Goal: Information Seeking & Learning: Learn about a topic

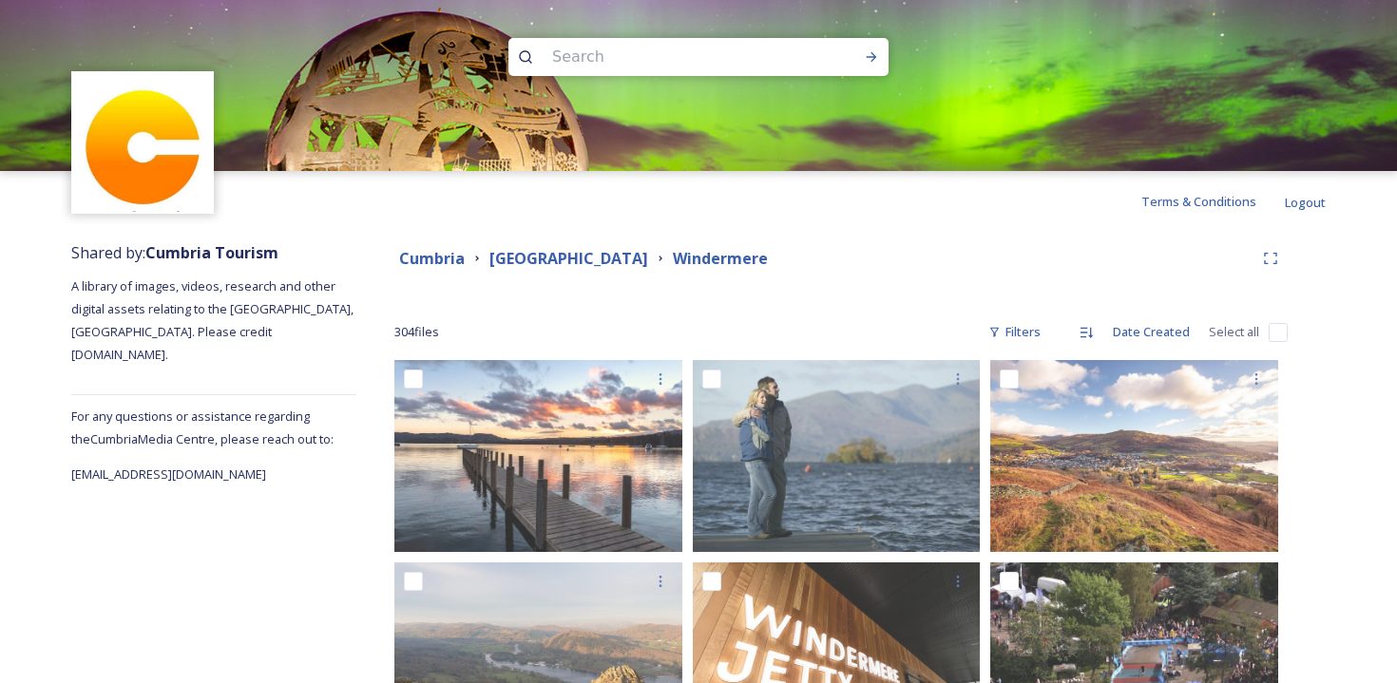
click at [619, 59] on input at bounding box center [673, 57] width 260 height 42
type input "autumn"
click at [874, 54] on icon at bounding box center [871, 56] width 15 height 15
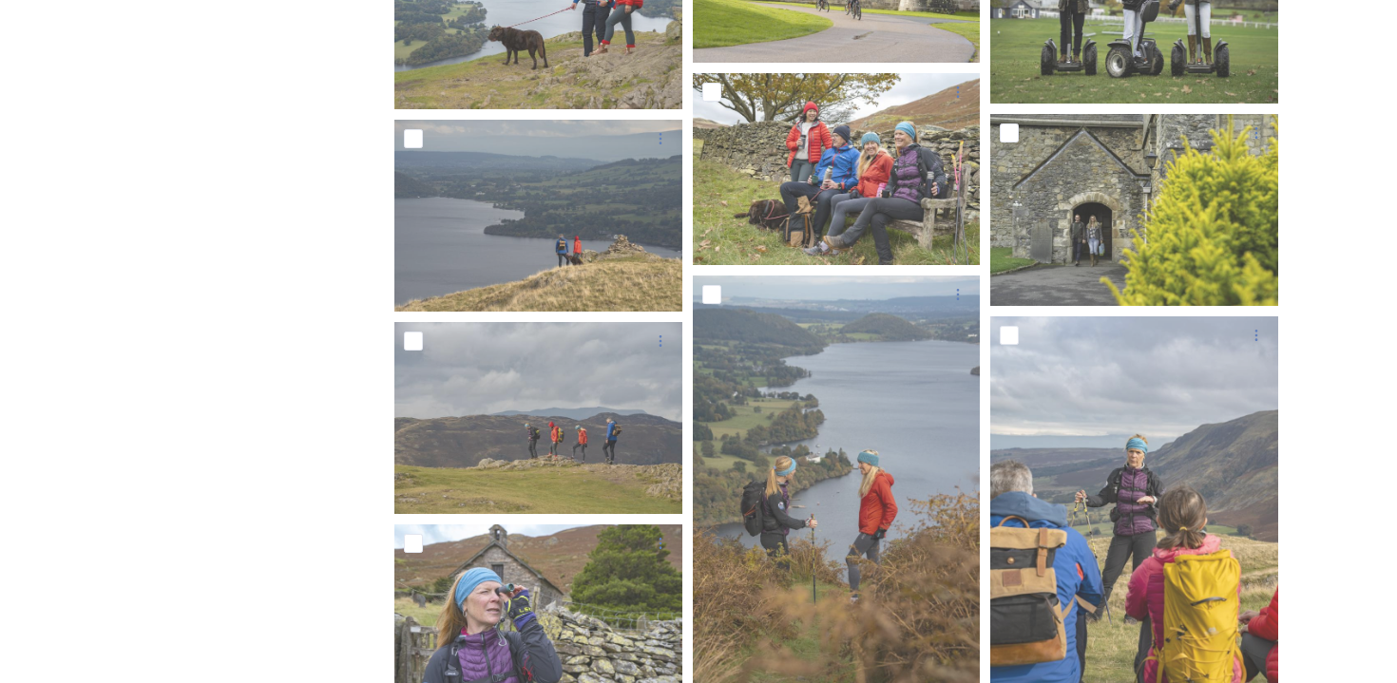
scroll to position [7024, 0]
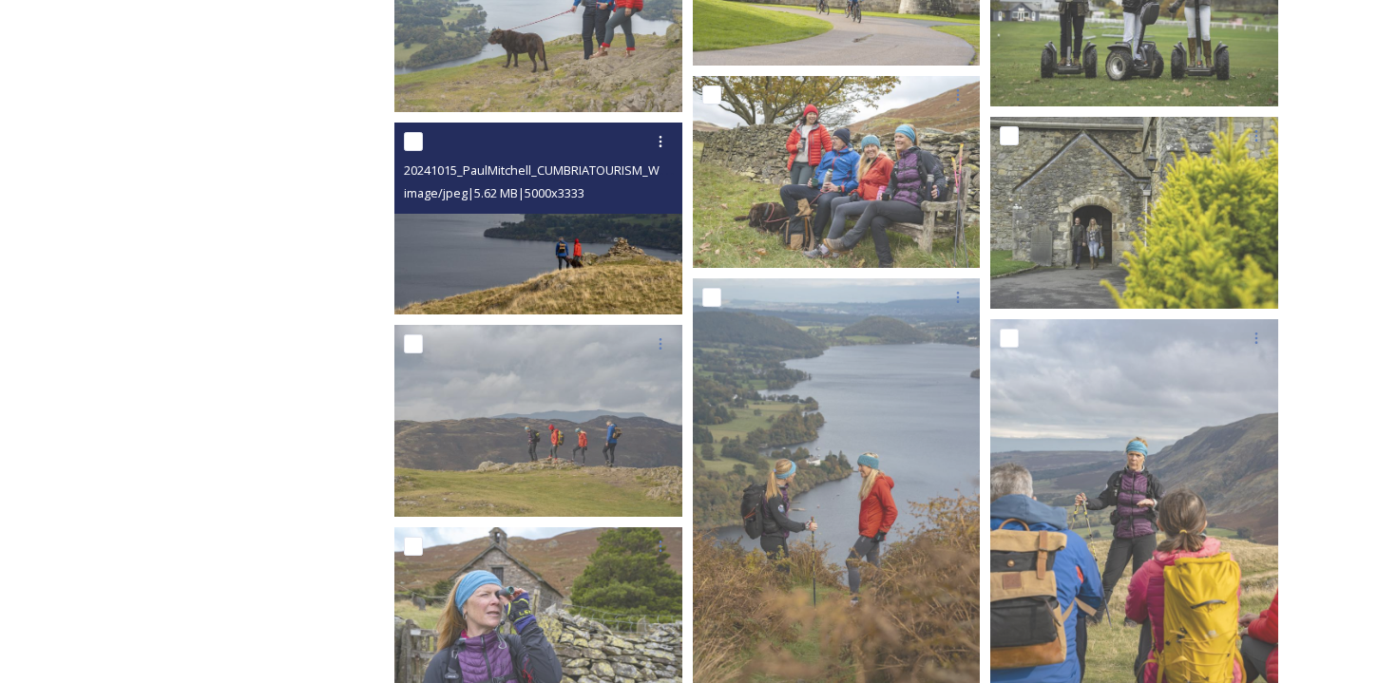
click at [455, 262] on img at bounding box center [538, 219] width 288 height 192
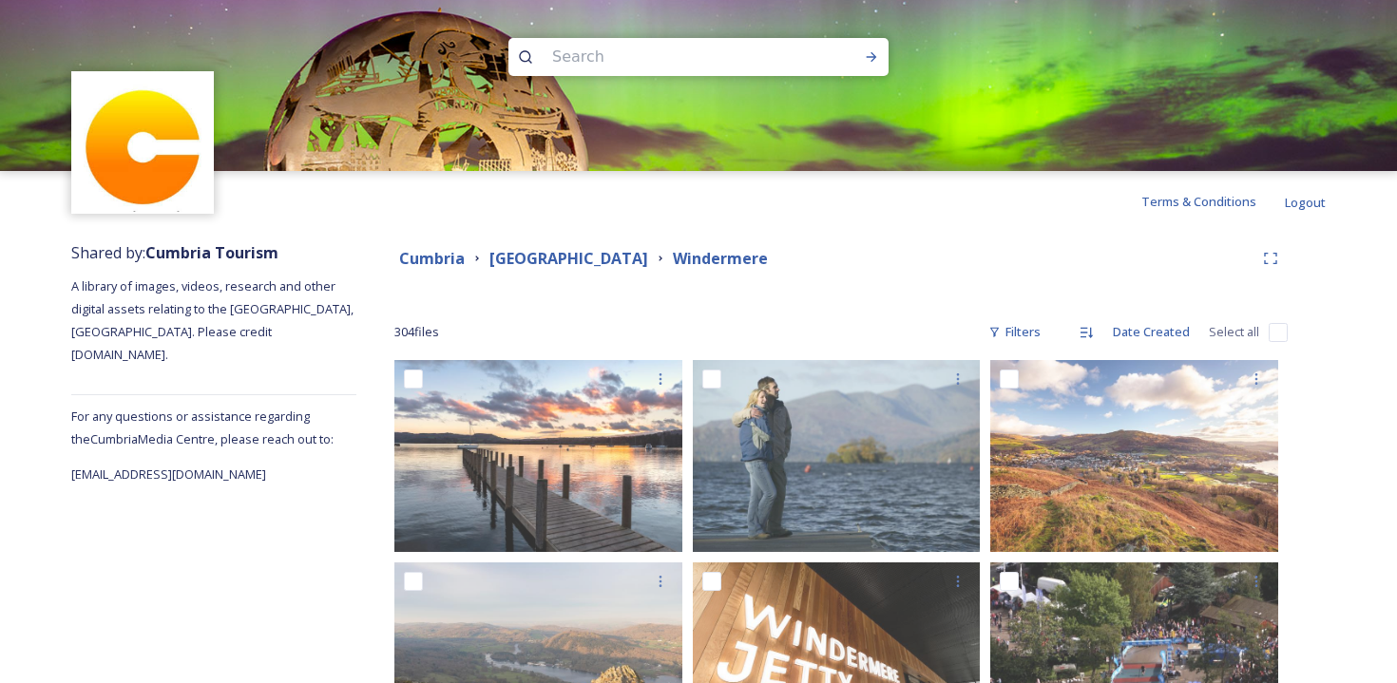
click at [643, 60] on input at bounding box center [673, 57] width 260 height 42
type input "autumn walks"
click at [874, 54] on icon at bounding box center [871, 56] width 15 height 15
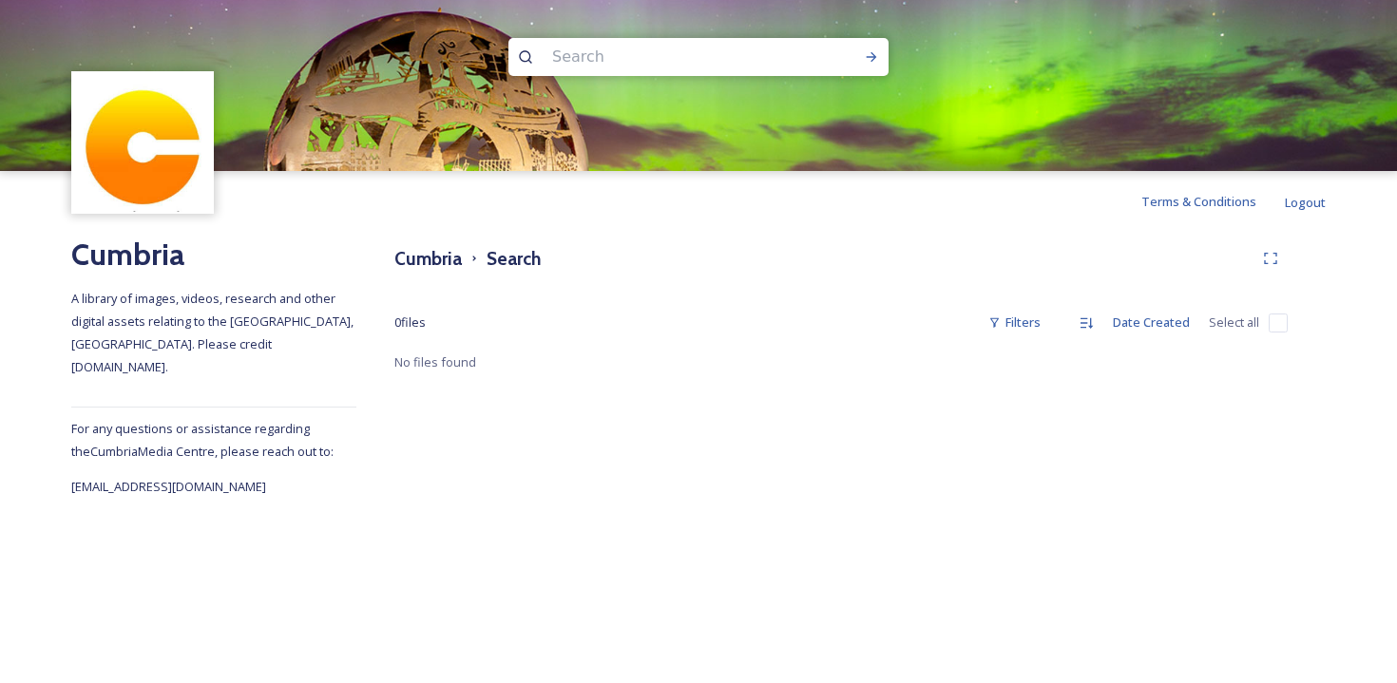
click at [595, 62] on input at bounding box center [673, 57] width 260 height 42
type input "autumn"
click at [869, 55] on icon at bounding box center [871, 56] width 15 height 15
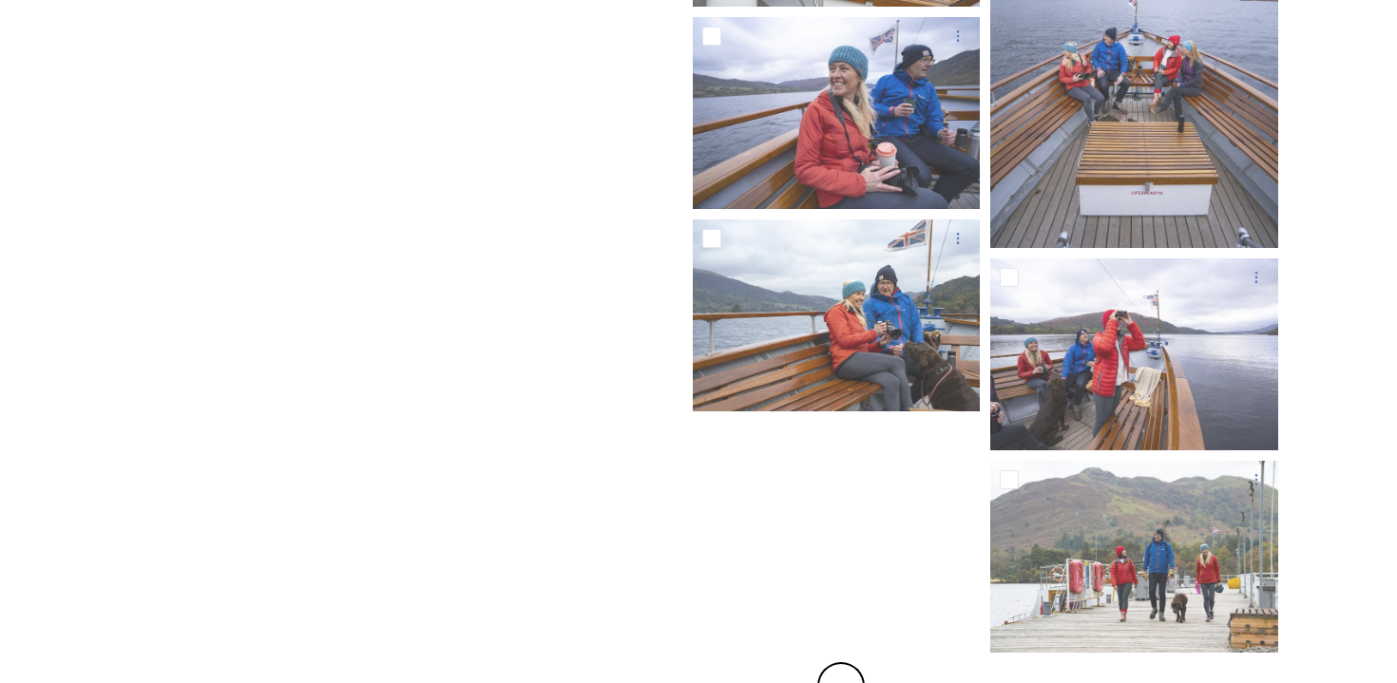
scroll to position [18069, 0]
